Goal: Task Accomplishment & Management: Manage account settings

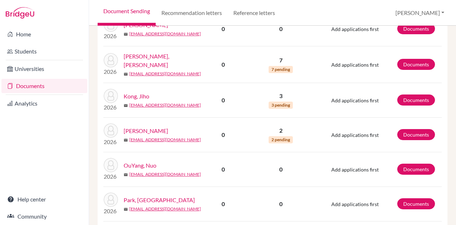
scroll to position [904, 0]
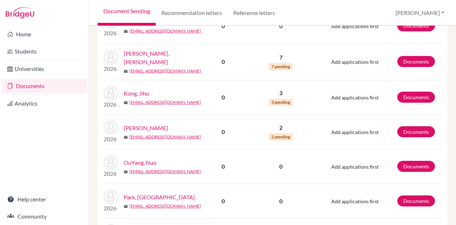
click at [144, 124] on link "[PERSON_NAME]" at bounding box center [146, 128] width 45 height 9
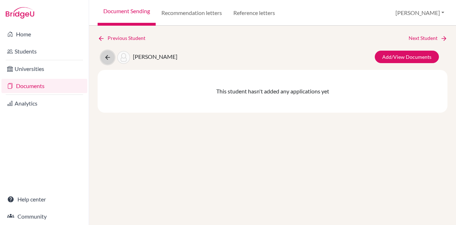
click at [108, 59] on icon at bounding box center [107, 57] width 7 height 7
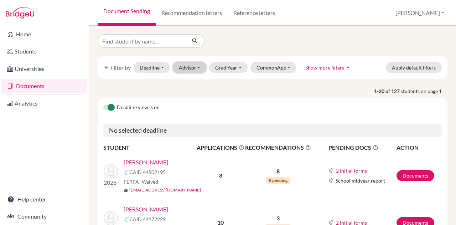
click at [198, 70] on button "Advisor" at bounding box center [190, 67] width 34 height 11
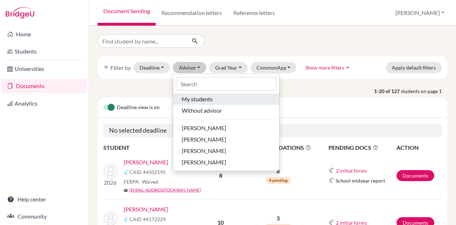
click at [198, 101] on span "My students" at bounding box center [197, 99] width 31 height 9
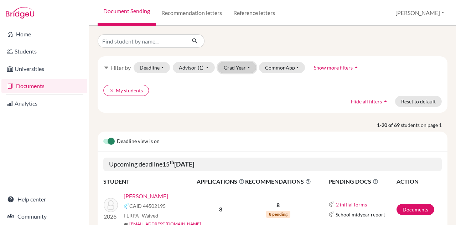
click at [240, 69] on button "Grad Year" at bounding box center [237, 67] width 39 height 11
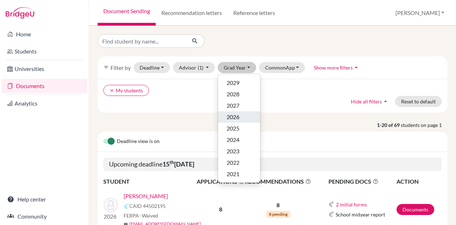
click at [240, 116] on div "2026" at bounding box center [239, 117] width 25 height 9
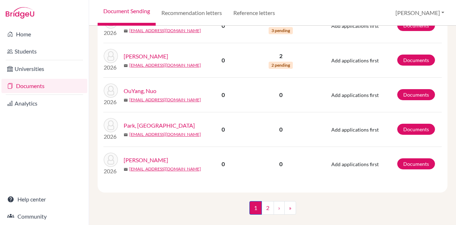
scroll to position [977, 0]
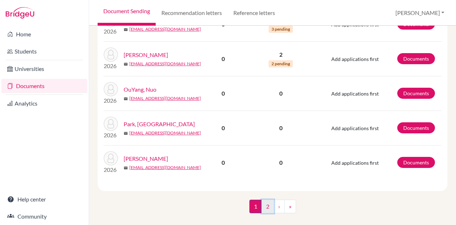
click at [264, 200] on link "2" at bounding box center [268, 207] width 12 height 14
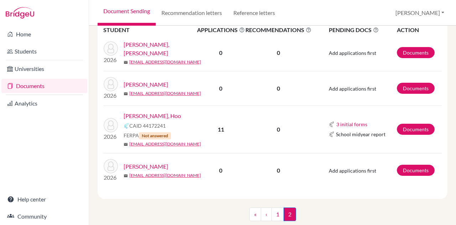
scroll to position [152, 0]
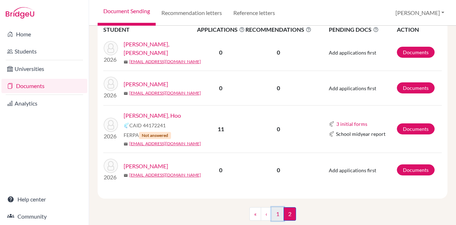
click at [274, 210] on link "1" at bounding box center [278, 214] width 12 height 14
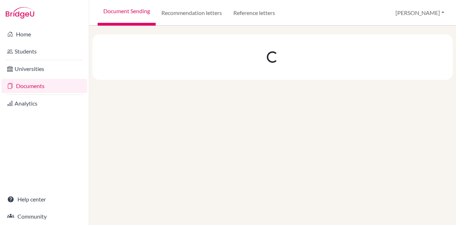
scroll to position [0, 0]
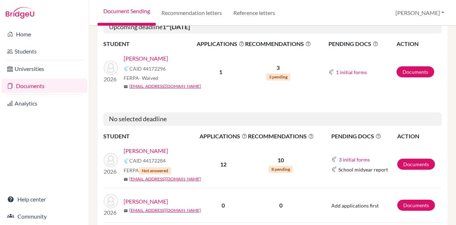
scroll to position [508, 0]
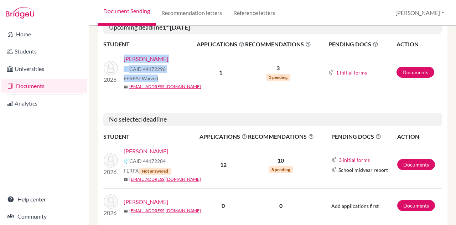
drag, startPoint x: 122, startPoint y: 78, endPoint x: 169, endPoint y: 82, distance: 47.6
click at [169, 82] on div "2026 Ruan, Yihao CAID 44172296 FERPA - Waived mail ruanleo528@gmail.com" at bounding box center [149, 72] width 103 height 35
click at [164, 76] on div "FERPA - Waived" at bounding box center [163, 78] width 78 height 7
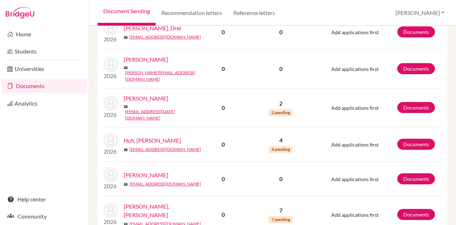
scroll to position [761, 0]
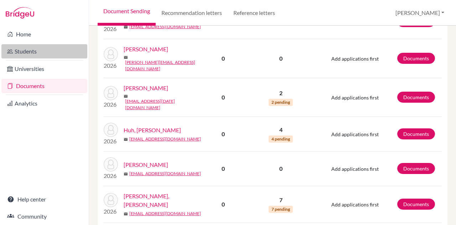
click at [24, 49] on link "Students" at bounding box center [44, 51] width 86 height 14
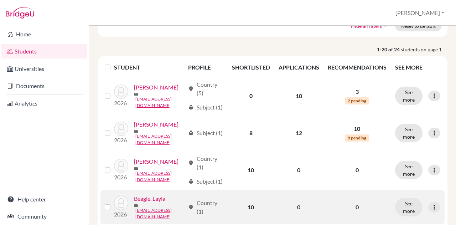
scroll to position [75, 0]
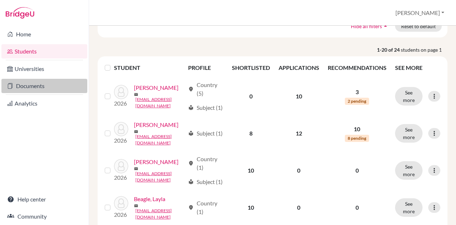
click at [36, 87] on link "Documents" at bounding box center [44, 86] width 86 height 14
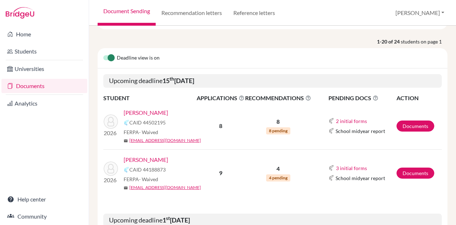
scroll to position [85, 0]
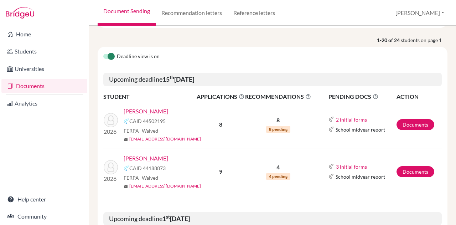
click at [142, 111] on link "[PERSON_NAME]" at bounding box center [146, 111] width 45 height 9
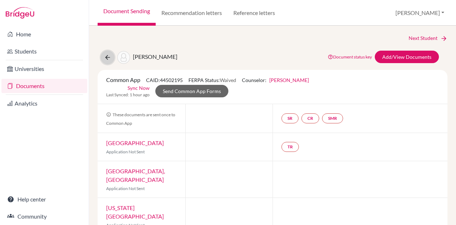
click at [103, 60] on button at bounding box center [108, 58] width 14 height 14
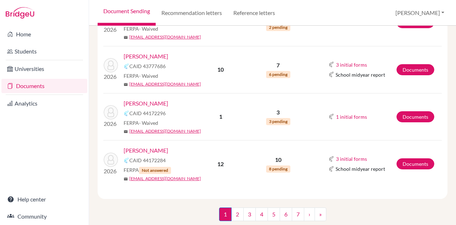
scroll to position [219, 0]
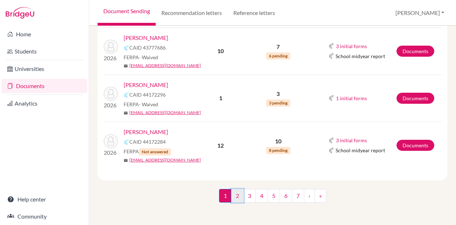
click at [235, 195] on link "2" at bounding box center [237, 196] width 12 height 14
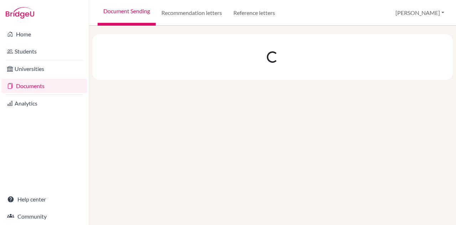
scroll to position [0, 0]
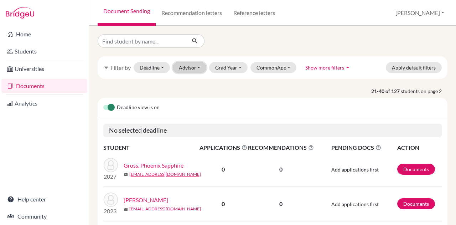
click at [202, 69] on button "Advisor" at bounding box center [190, 67] width 34 height 11
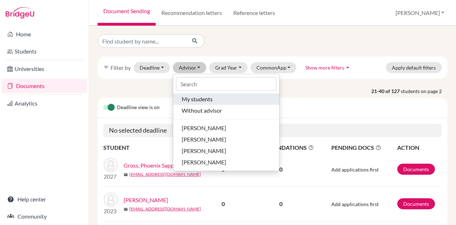
click at [202, 102] on span "My students" at bounding box center [197, 99] width 31 height 9
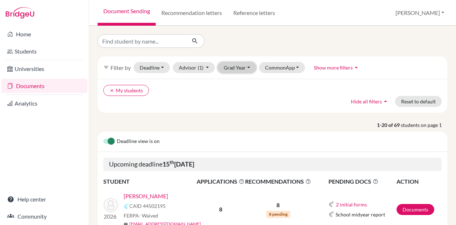
click at [238, 70] on button "Grad Year" at bounding box center [237, 67] width 39 height 11
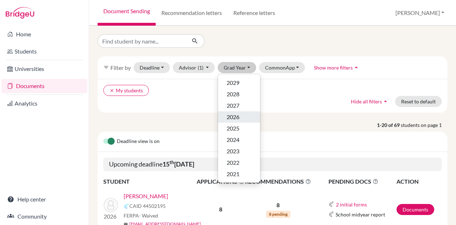
click at [243, 118] on div "2026" at bounding box center [239, 117] width 25 height 9
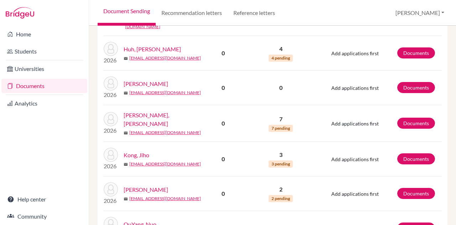
scroll to position [842, 0]
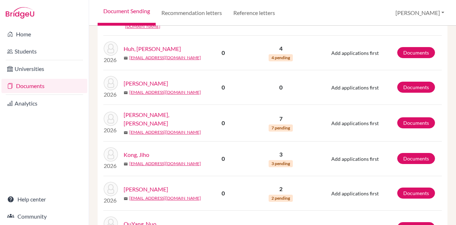
click at [145, 185] on link "Lizunova, Eva" at bounding box center [146, 189] width 45 height 9
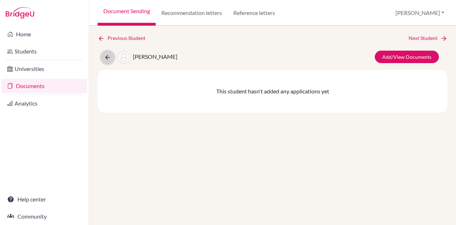
click at [109, 53] on button at bounding box center [108, 58] width 14 height 14
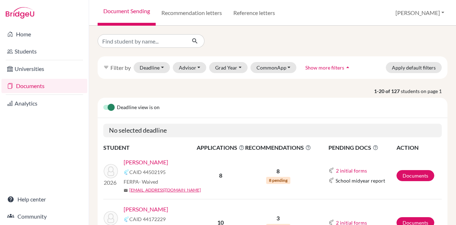
click at [140, 163] on link "[PERSON_NAME]" at bounding box center [146, 162] width 45 height 9
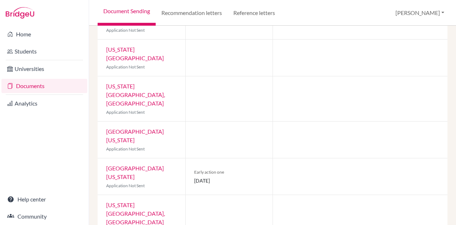
scroll to position [169, 0]
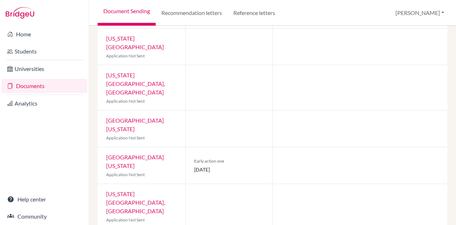
drag, startPoint x: 193, startPoint y: 135, endPoint x: 240, endPoint y: 145, distance: 47.8
click at [240, 147] on div "Early action one [DATE]" at bounding box center [229, 165] width 88 height 36
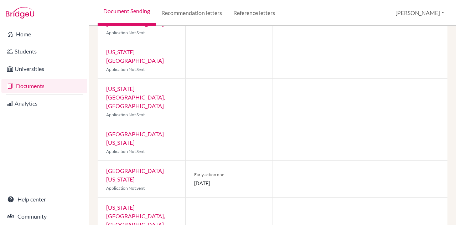
scroll to position [176, 0]
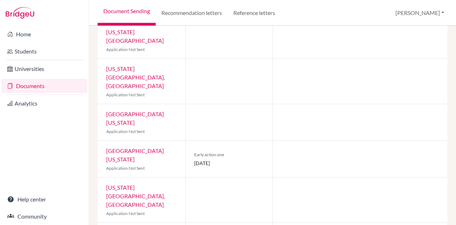
click at [228, 143] on div "Early action one [DATE]" at bounding box center [229, 159] width 88 height 36
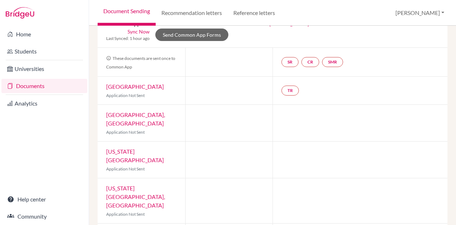
scroll to position [53, 0]
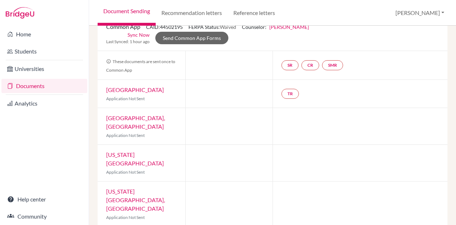
click at [128, 90] on link "[GEOGRAPHIC_DATA]" at bounding box center [135, 89] width 58 height 7
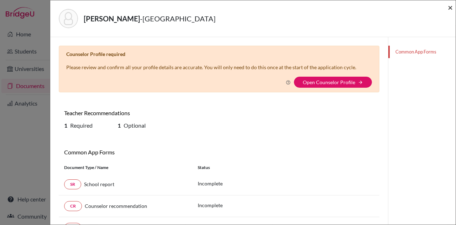
click at [450, 5] on span "×" at bounding box center [450, 7] width 5 height 10
